Goal: Use online tool/utility: Use online tool/utility

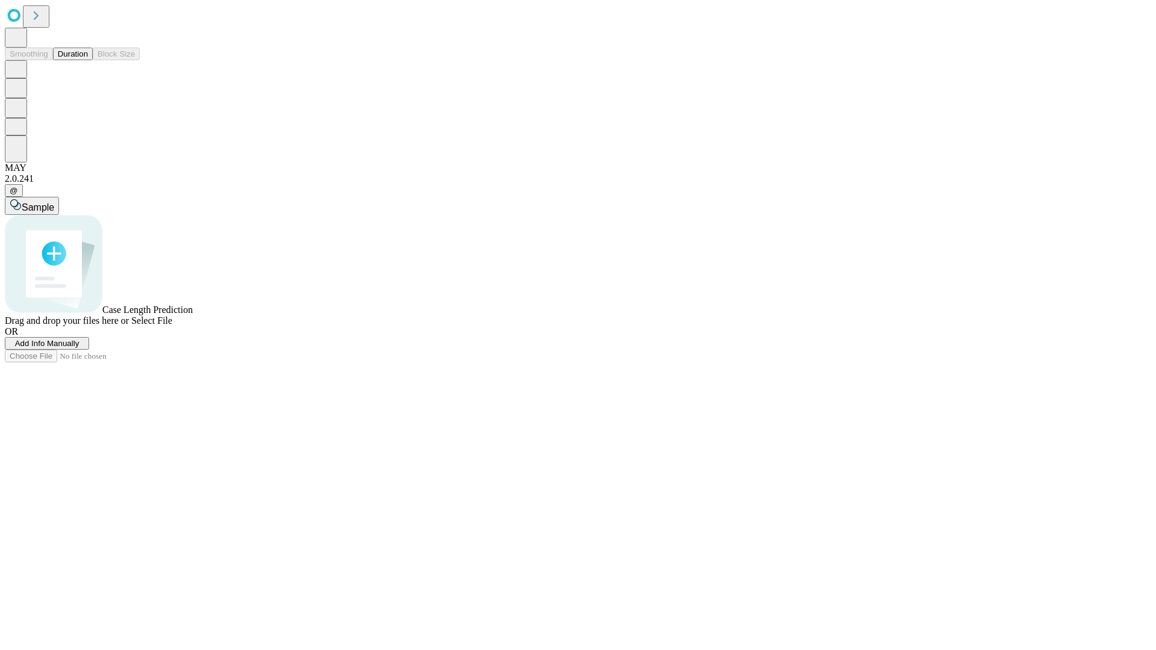
click at [88, 60] on button "Duration" at bounding box center [73, 54] width 40 height 13
click at [54, 202] on span "Sample" at bounding box center [38, 207] width 33 height 10
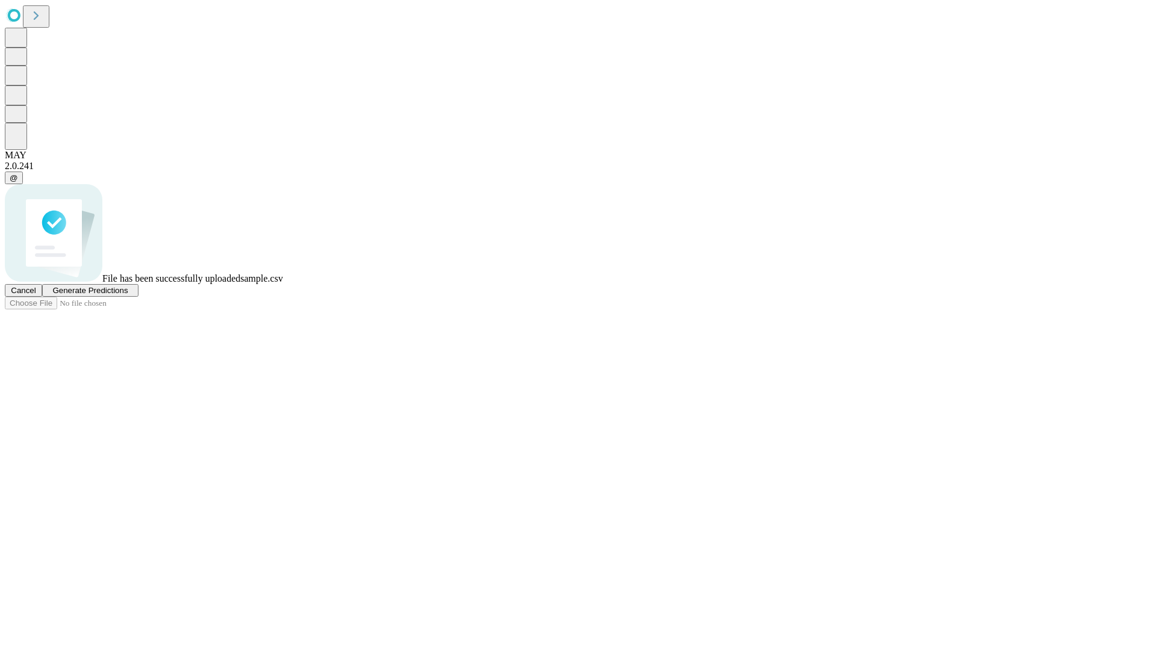
click at [128, 295] on span "Generate Predictions" at bounding box center [89, 290] width 75 height 9
